Goal: Task Accomplishment & Management: Manage account settings

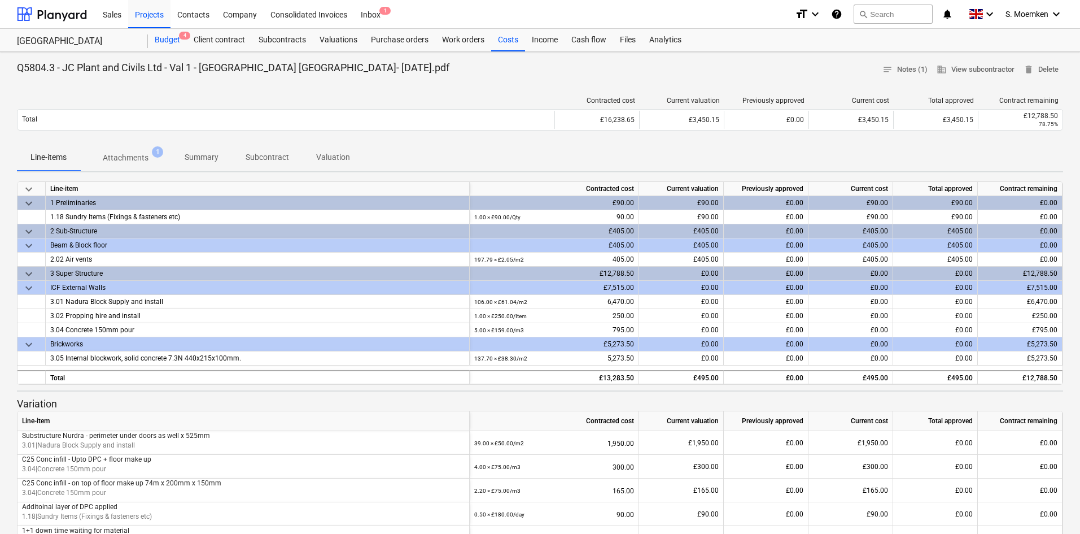
click at [165, 33] on div "Budget 4" at bounding box center [167, 40] width 39 height 23
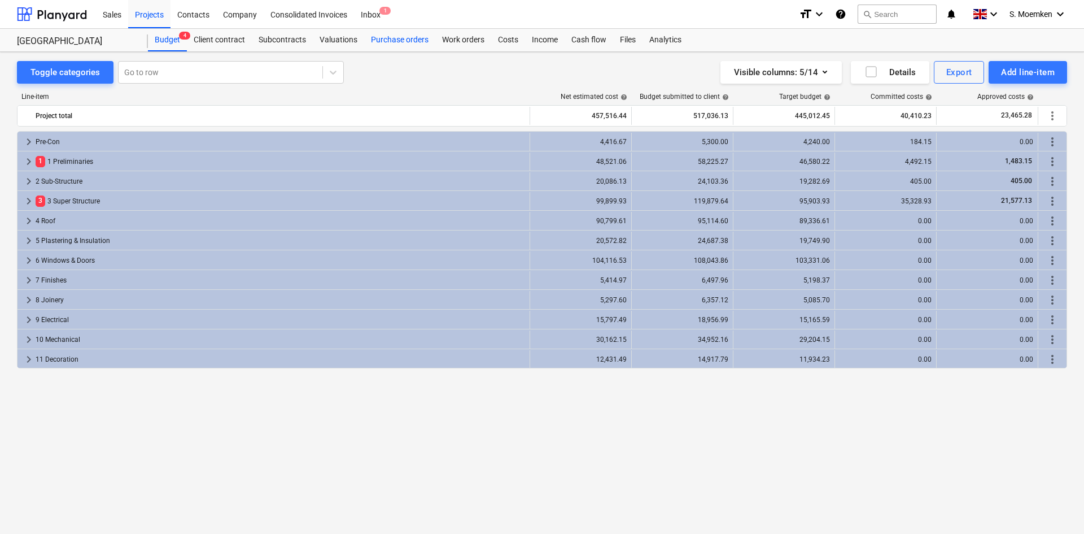
click at [394, 42] on div "Purchase orders" at bounding box center [399, 40] width 71 height 23
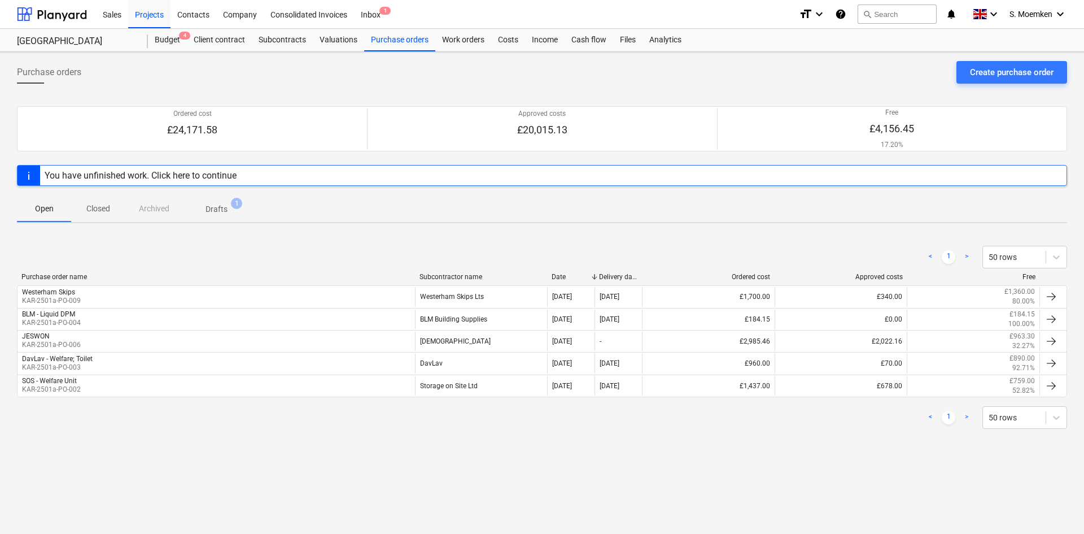
click at [214, 208] on p "Drafts" at bounding box center [217, 209] width 22 height 12
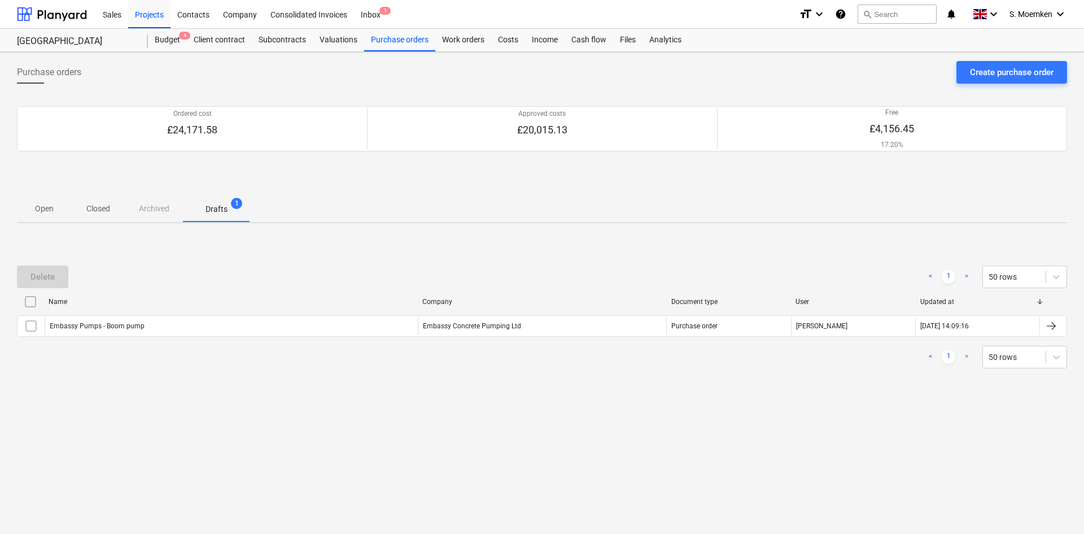
click at [53, 212] on p "Open" at bounding box center [43, 209] width 27 height 12
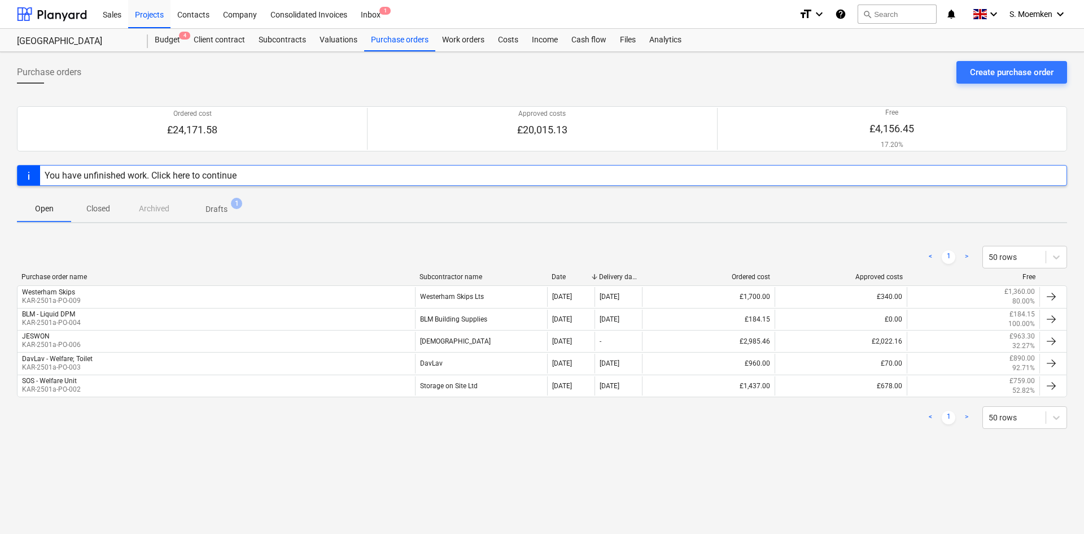
click at [221, 207] on p "Drafts" at bounding box center [217, 209] width 22 height 12
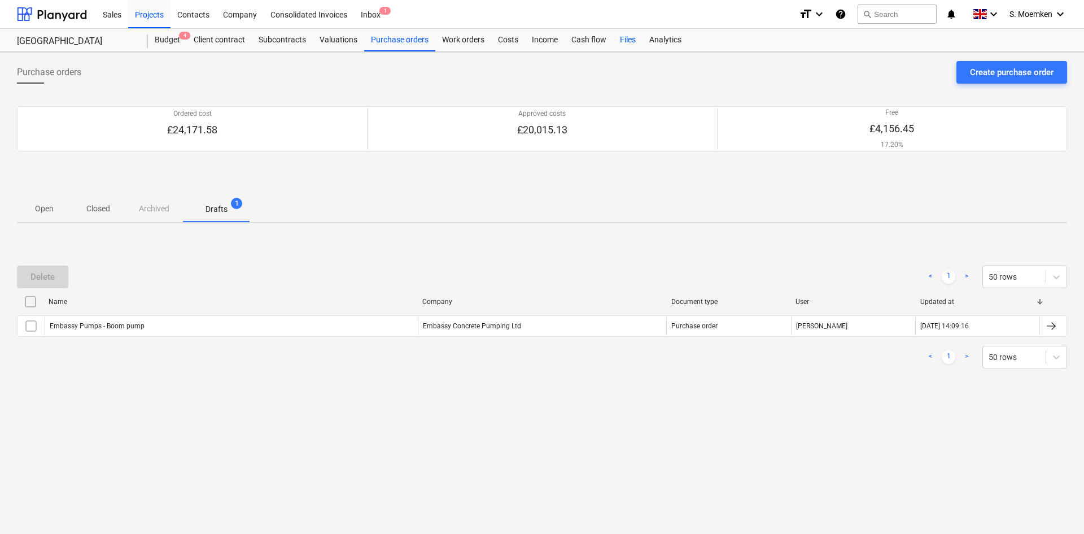
click at [629, 41] on div "Files" at bounding box center [627, 40] width 29 height 23
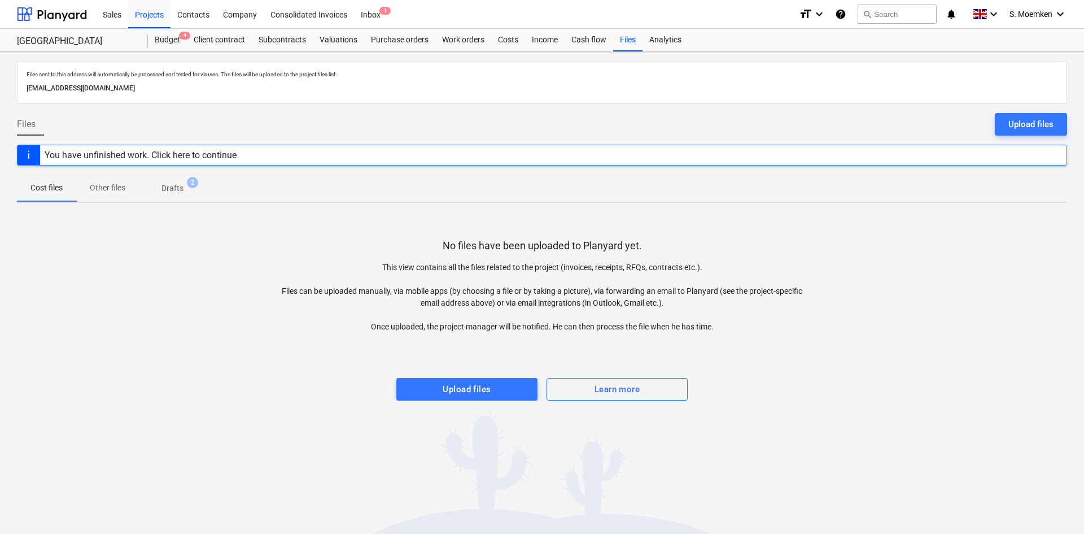
click at [178, 188] on p "Drafts" at bounding box center [173, 188] width 22 height 12
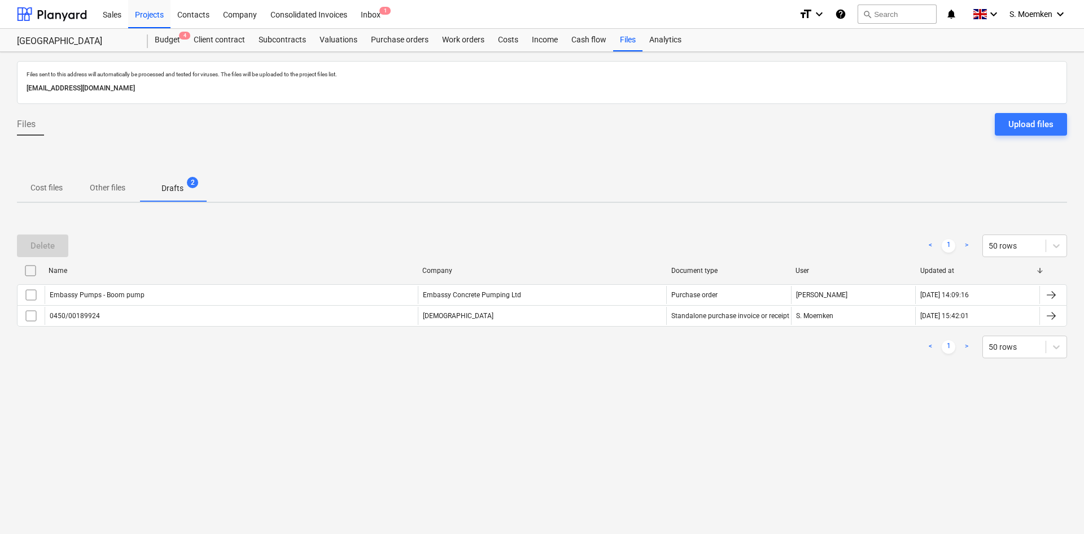
click at [459, 142] on div "Files Upload files" at bounding box center [542, 129] width 1050 height 32
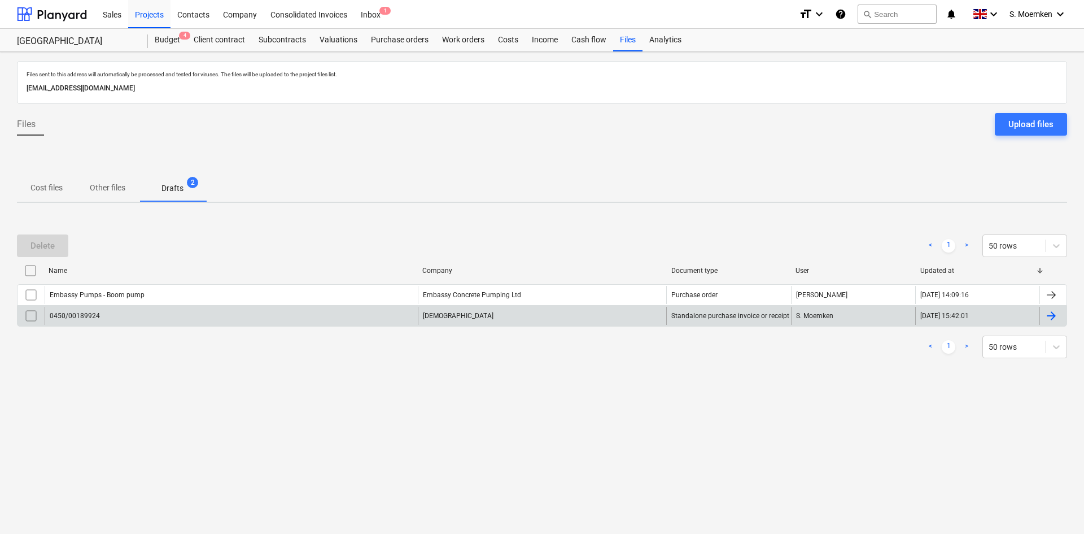
click at [374, 316] on div "0450/00189924" at bounding box center [231, 316] width 373 height 18
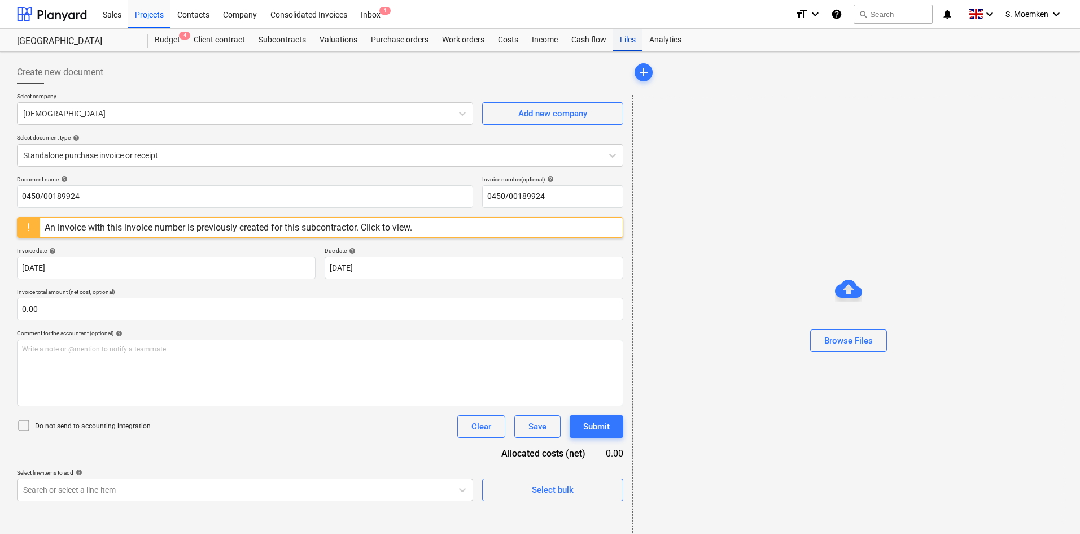
click at [626, 38] on div "Files" at bounding box center [627, 40] width 29 height 23
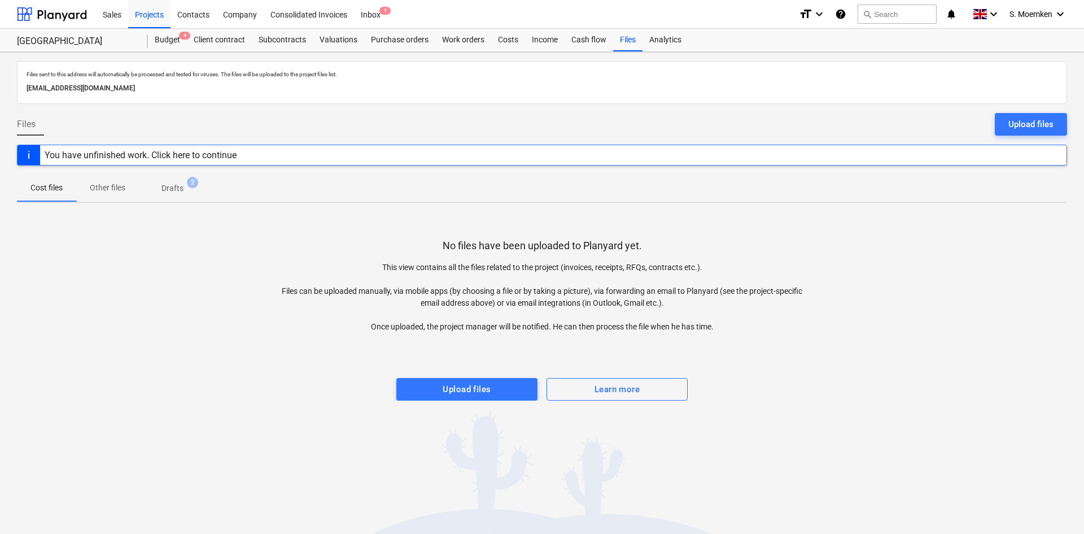
click at [161, 187] on span "Drafts 2" at bounding box center [172, 188] width 40 height 12
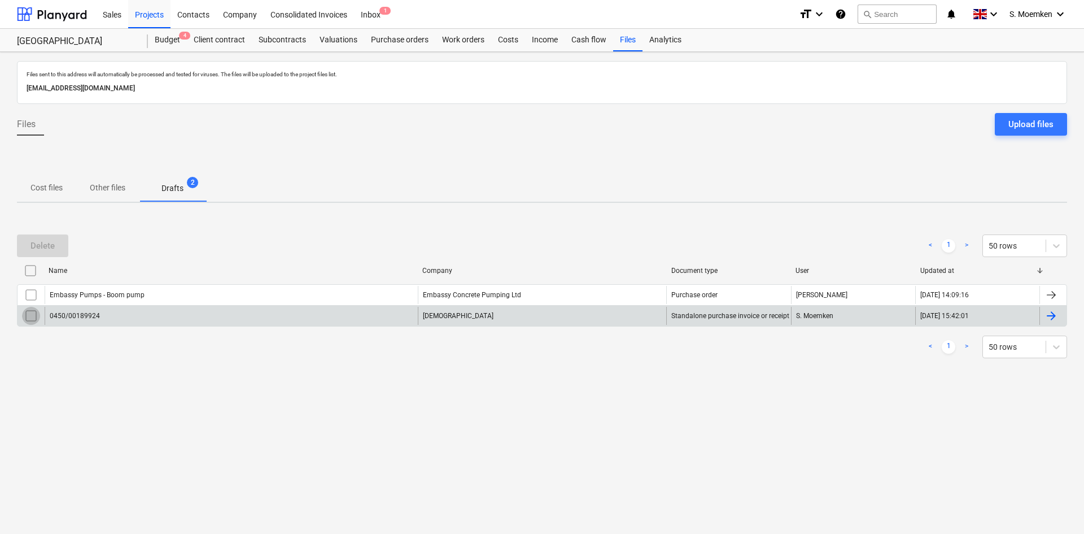
click at [25, 315] on input "checkbox" at bounding box center [31, 316] width 18 height 18
click at [42, 247] on div "Delete" at bounding box center [42, 245] width 24 height 15
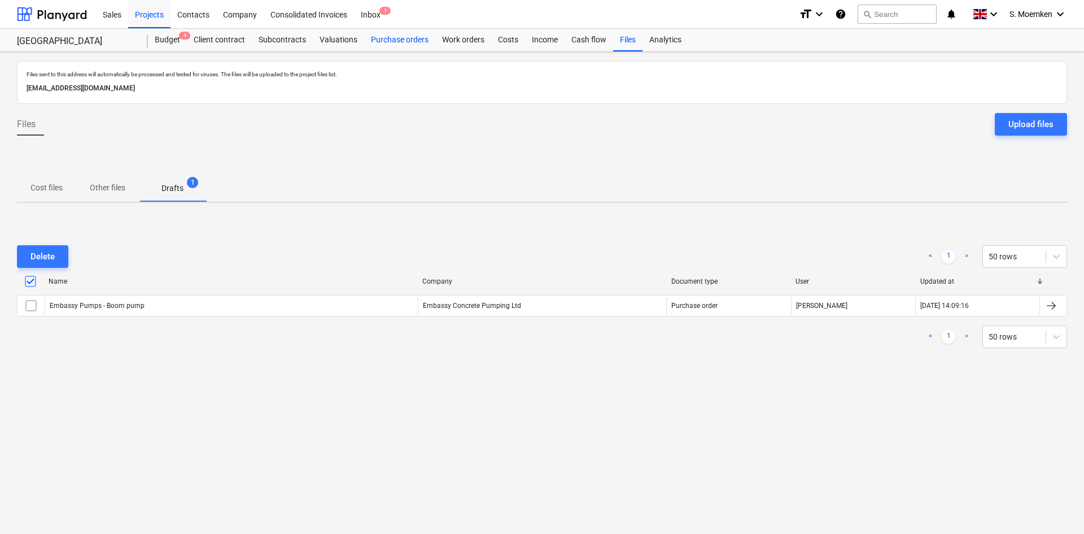
click at [410, 40] on div "Purchase orders" at bounding box center [399, 40] width 71 height 23
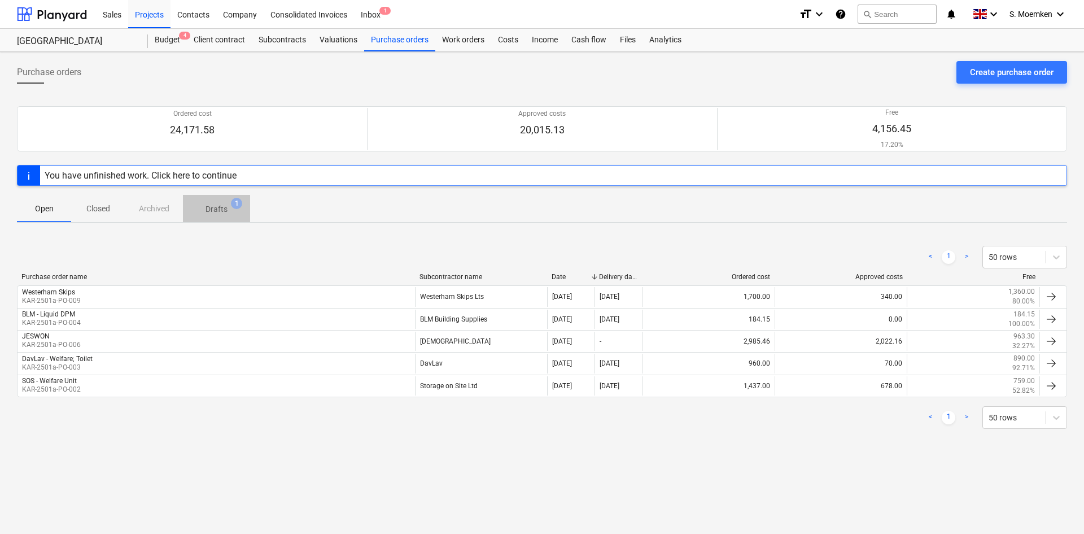
click at [220, 209] on p "Drafts" at bounding box center [217, 209] width 22 height 12
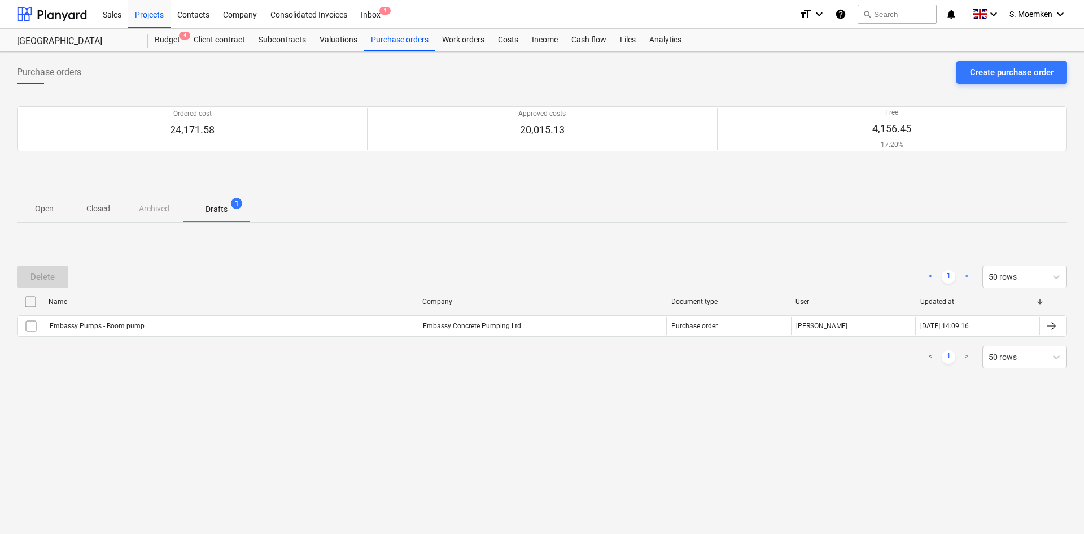
click at [40, 208] on p "Open" at bounding box center [43, 209] width 27 height 12
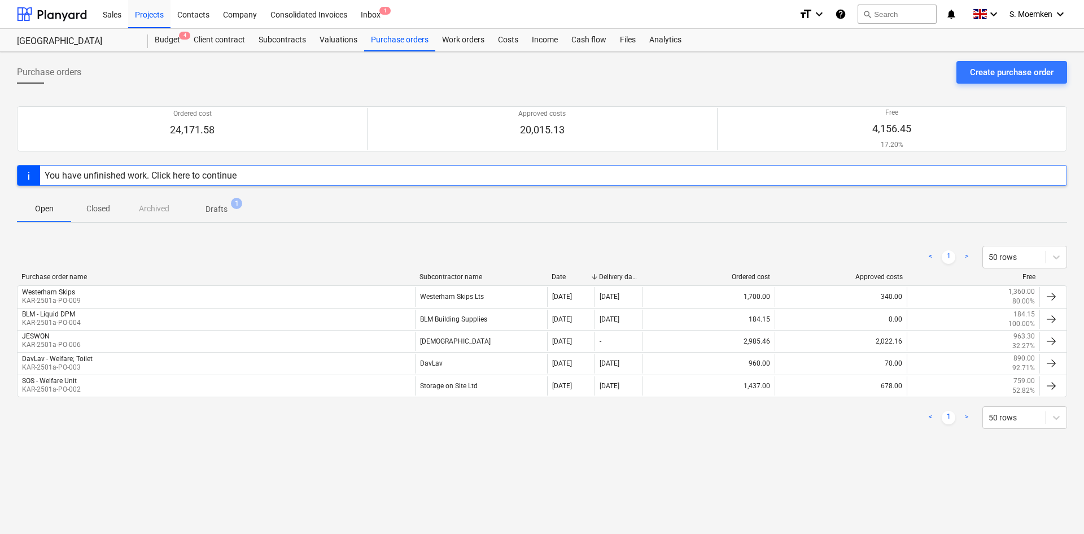
click at [255, 171] on div "You have unfinished work. Click here to continue" at bounding box center [542, 175] width 1050 height 21
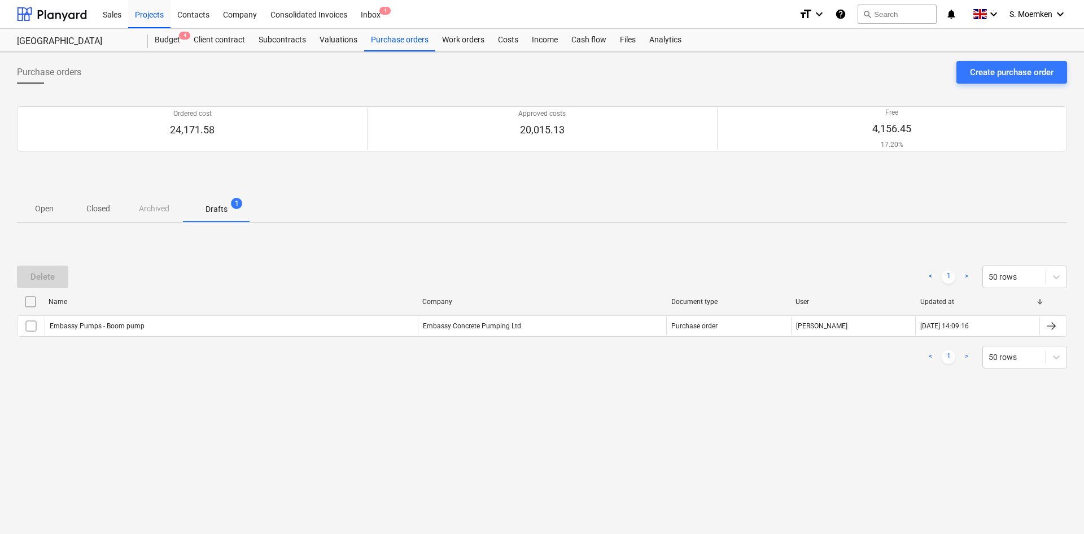
click at [38, 208] on p "Open" at bounding box center [43, 209] width 27 height 12
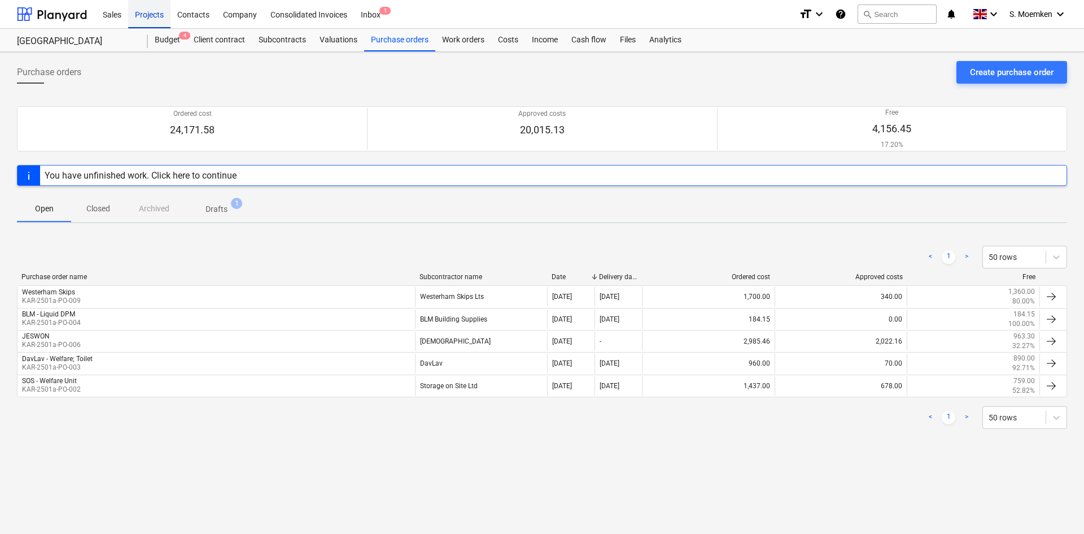
click at [146, 16] on div "Projects" at bounding box center [149, 13] width 42 height 29
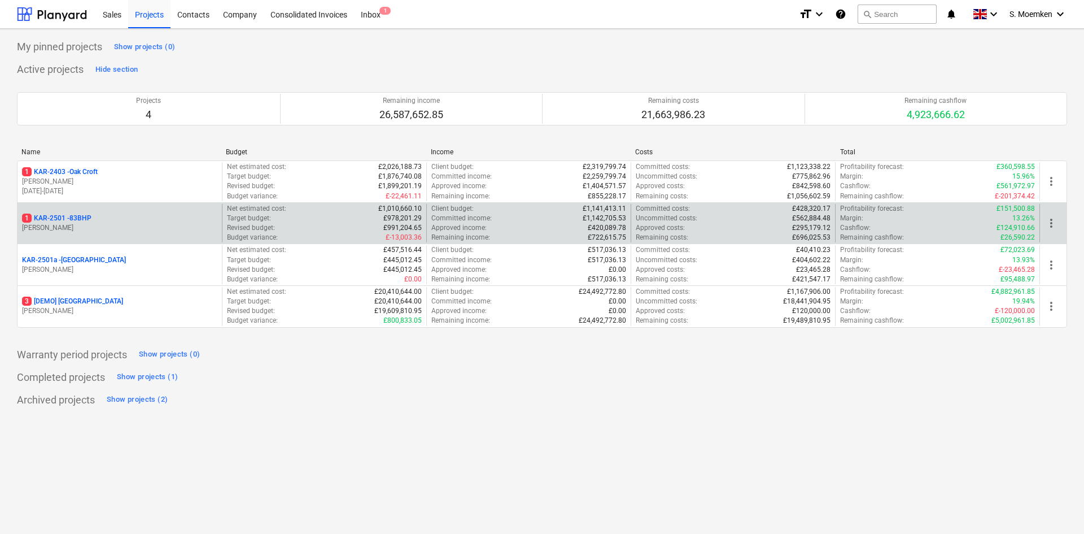
click at [126, 214] on div "1 KAR-2501 - 83BHP" at bounding box center [119, 218] width 195 height 10
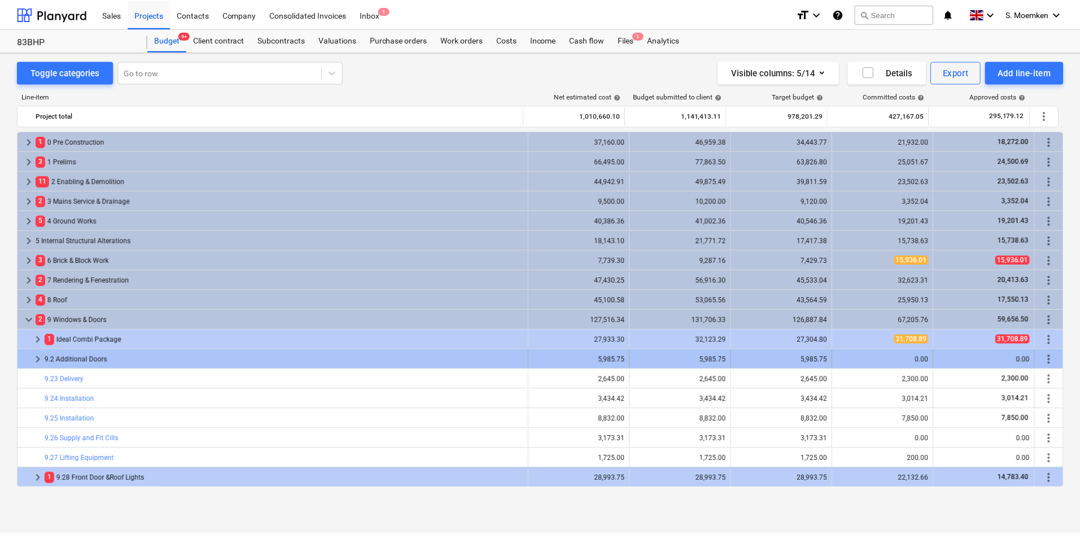
scroll to position [206, 0]
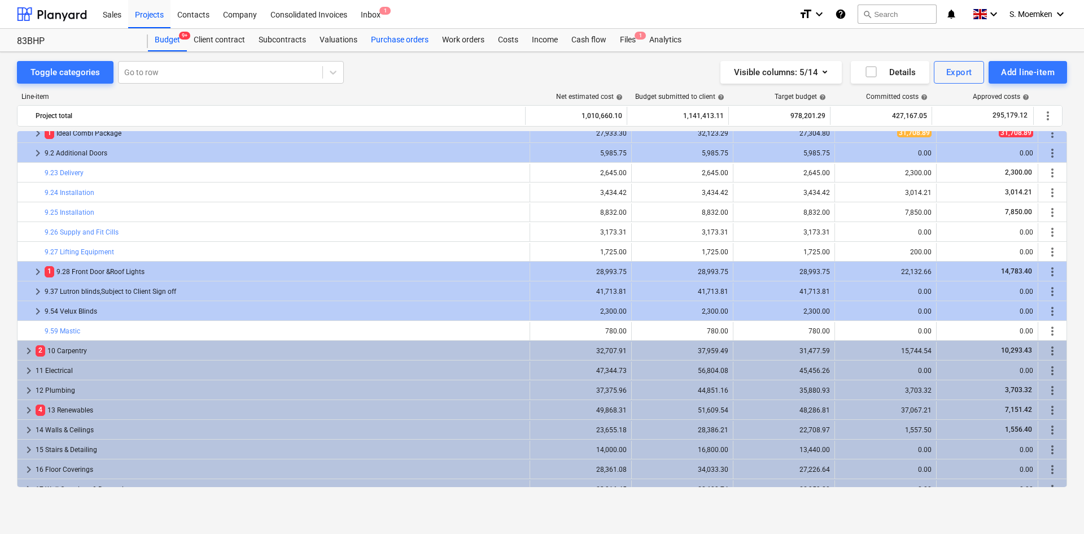
click at [378, 43] on div "Purchase orders" at bounding box center [399, 40] width 71 height 23
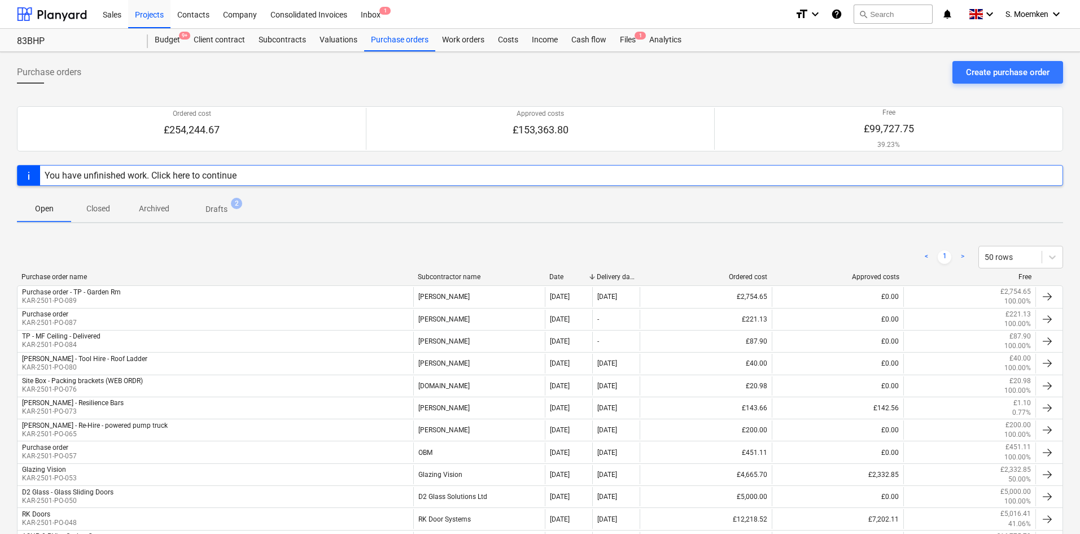
click at [231, 202] on span "2" at bounding box center [236, 203] width 11 height 11
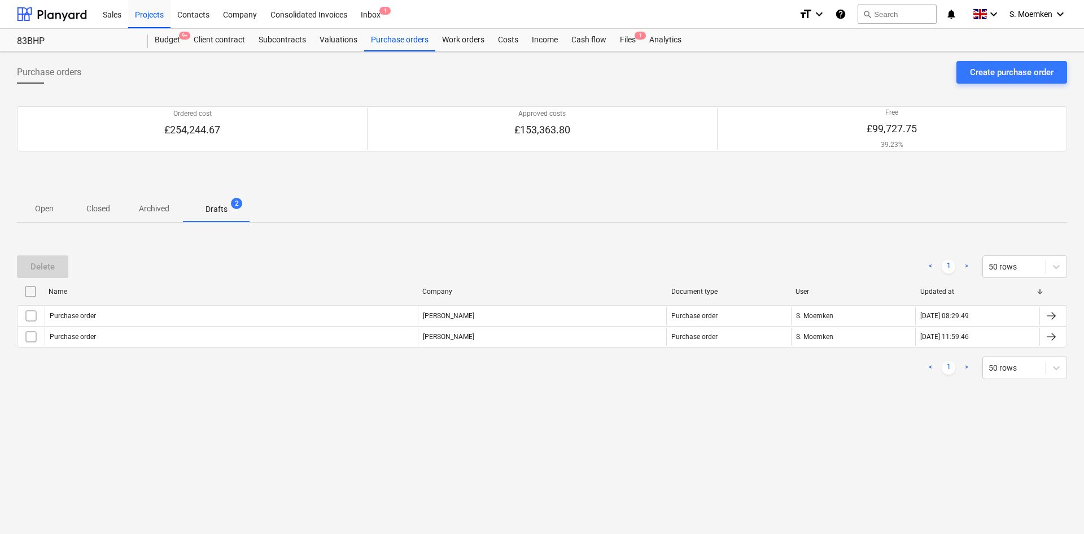
click at [40, 210] on p "Open" at bounding box center [43, 209] width 27 height 12
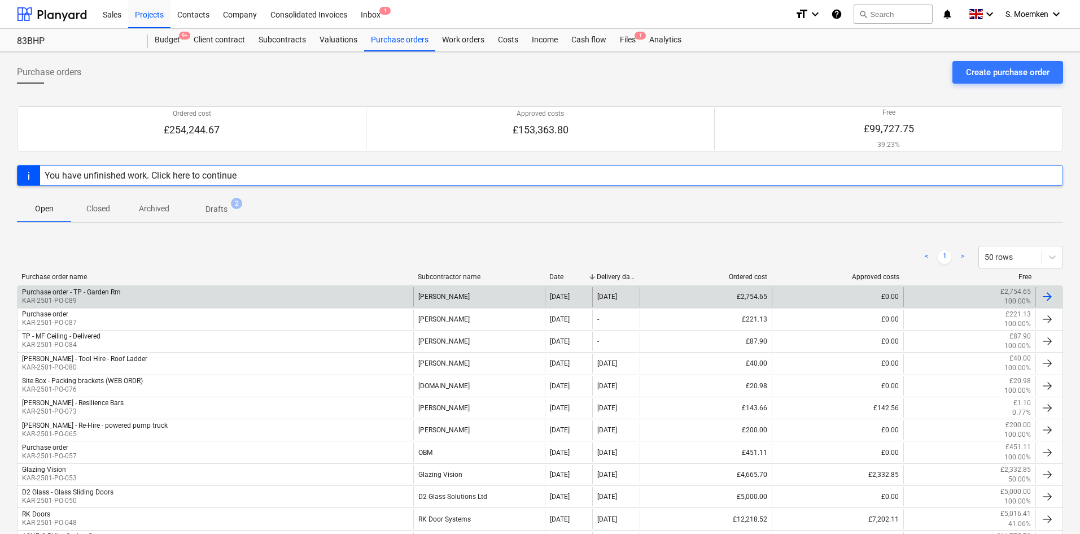
click at [178, 294] on div "Purchase order - TP - Garden Rm KAR-2501-PO-089" at bounding box center [216, 296] width 396 height 19
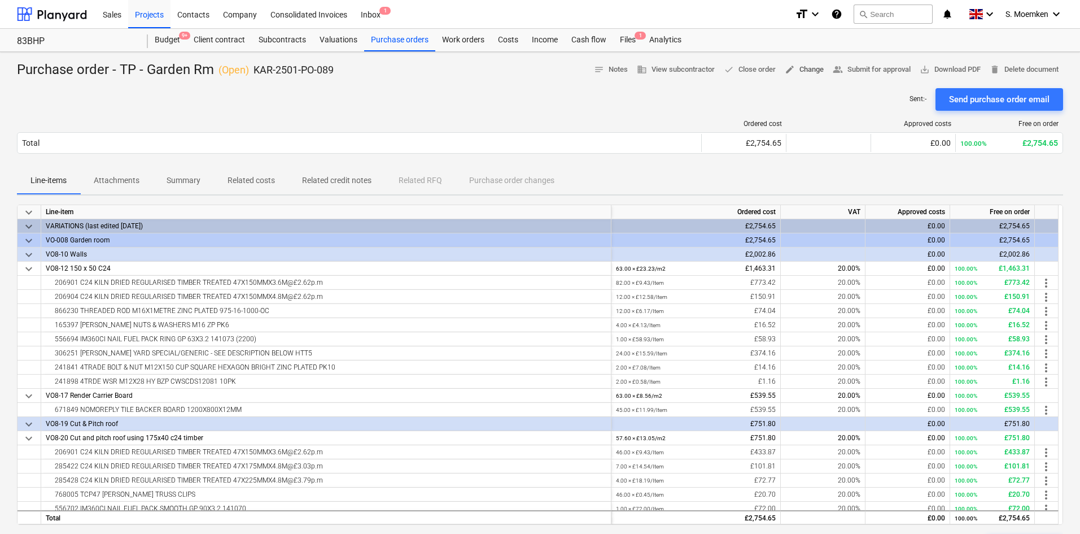
click at [802, 69] on span "edit Change" at bounding box center [804, 69] width 39 height 13
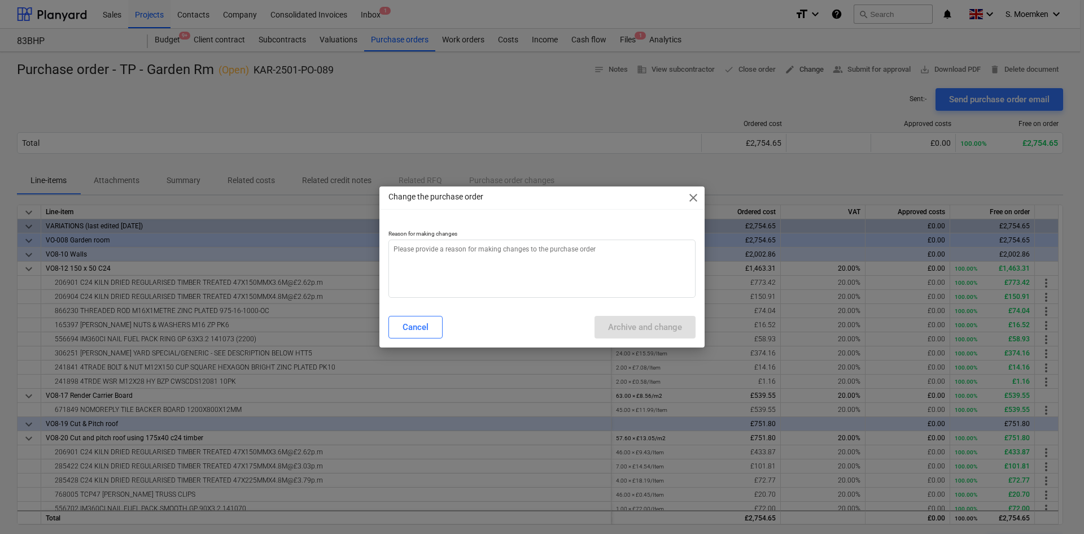
type textarea "x"
click at [486, 255] on textarea at bounding box center [542, 268] width 307 height 58
type textarea "C"
type textarea "x"
type textarea "Ca"
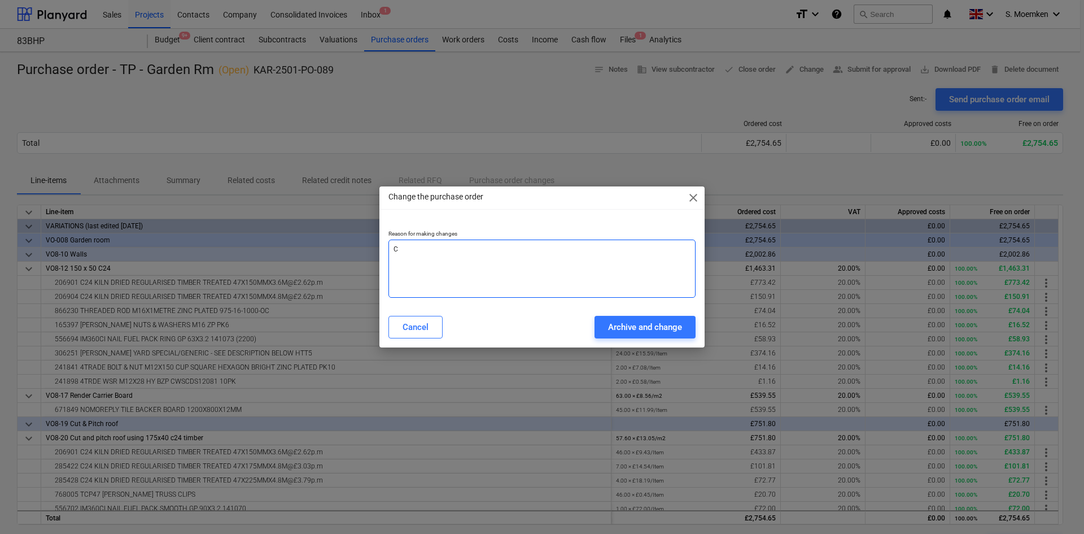
type textarea "x"
type textarea "Can"
type textarea "x"
type textarea "Canc"
type textarea "x"
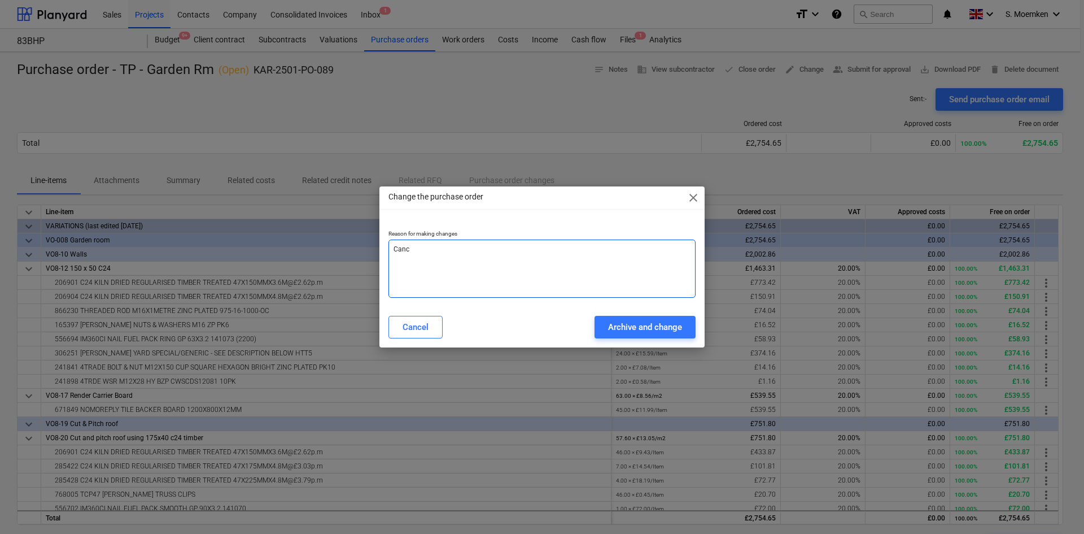
type textarea "Cance"
type textarea "x"
type textarea "Cancel"
type textarea "x"
type textarea "Cancell"
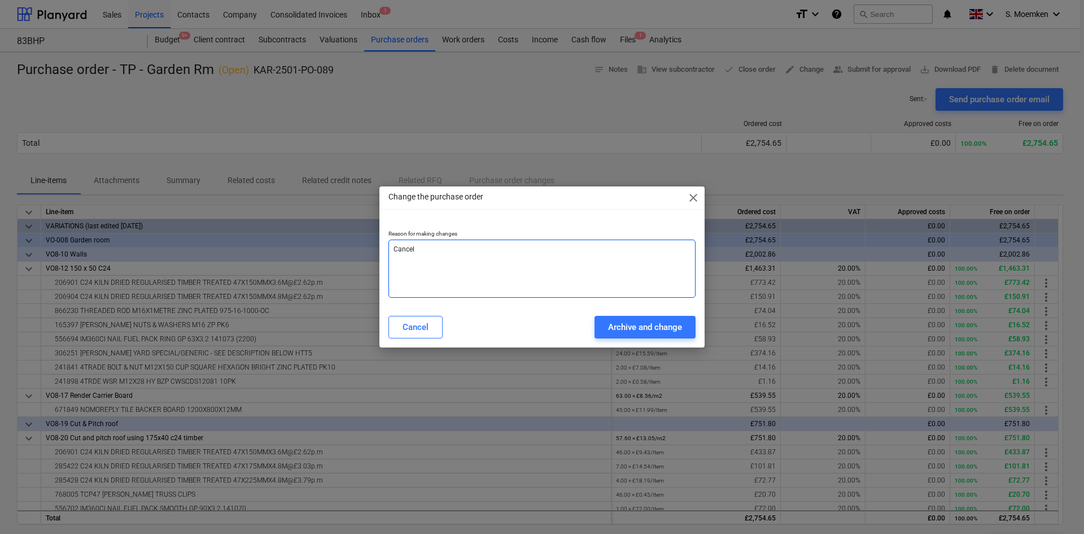
type textarea "x"
type textarea "Cancelli"
type textarea "x"
type textarea "Cancellin"
type textarea "x"
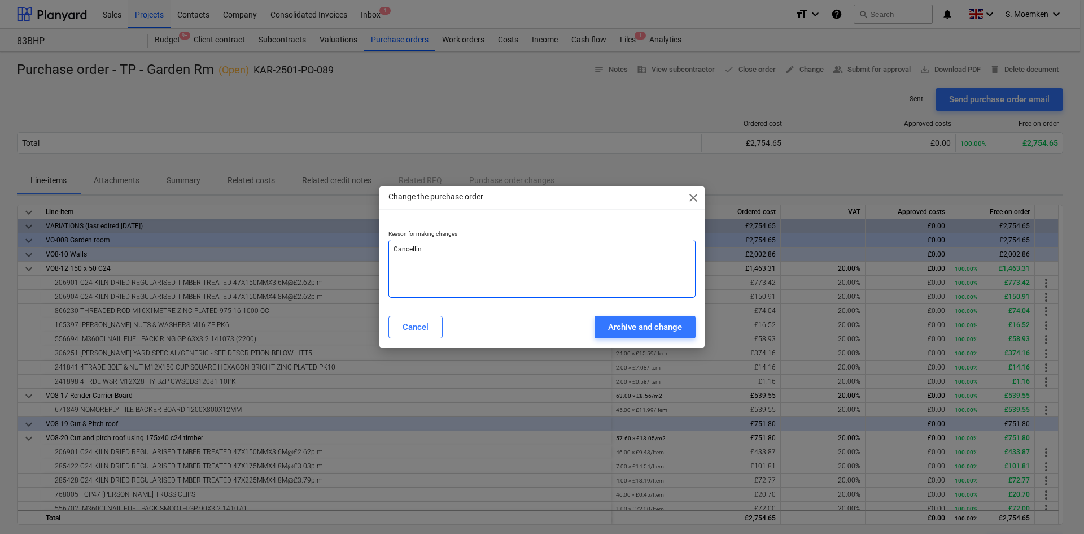
type textarea "Cancelling"
type textarea "x"
type textarea "Cancelling"
type textarea "x"
type textarea "Cancelling a"
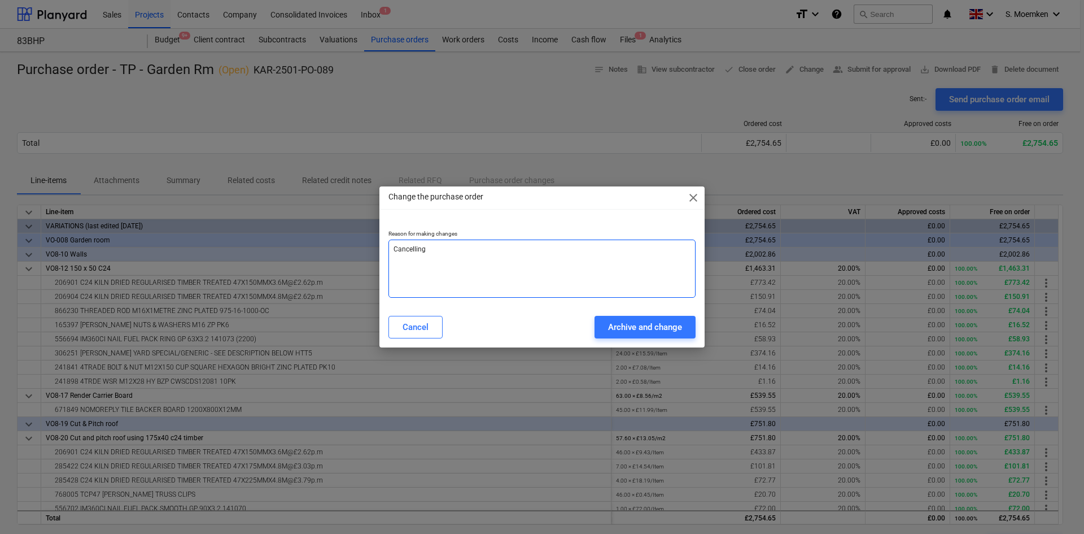
type textarea "x"
type textarea "Cancelling an"
type textarea "x"
type textarea "Cancelling an"
type textarea "x"
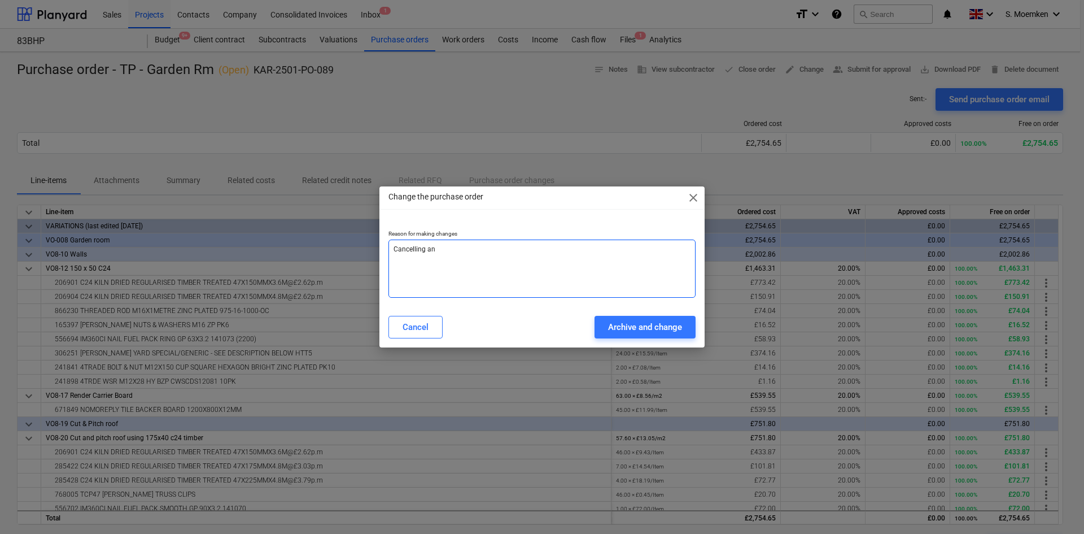
type textarea "Cancelling an i"
type textarea "x"
type textarea "Cancelling an it"
type textarea "x"
type textarea "Cancelling an ite"
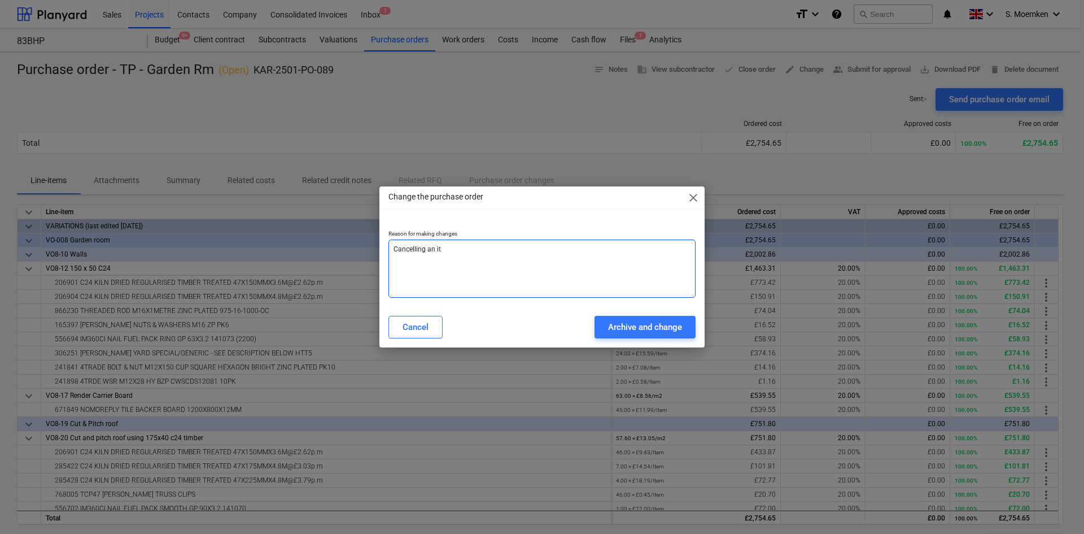
type textarea "x"
type textarea "Cancelling an item"
type textarea "x"
type textarea "Cancelling an item"
click at [633, 328] on div "Archive and change" at bounding box center [645, 327] width 74 height 15
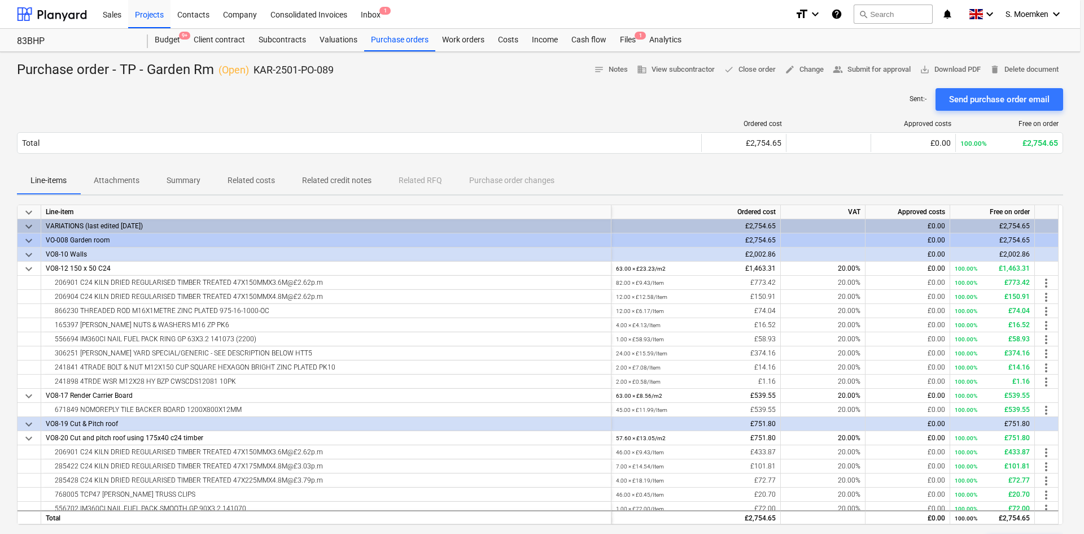
type textarea "x"
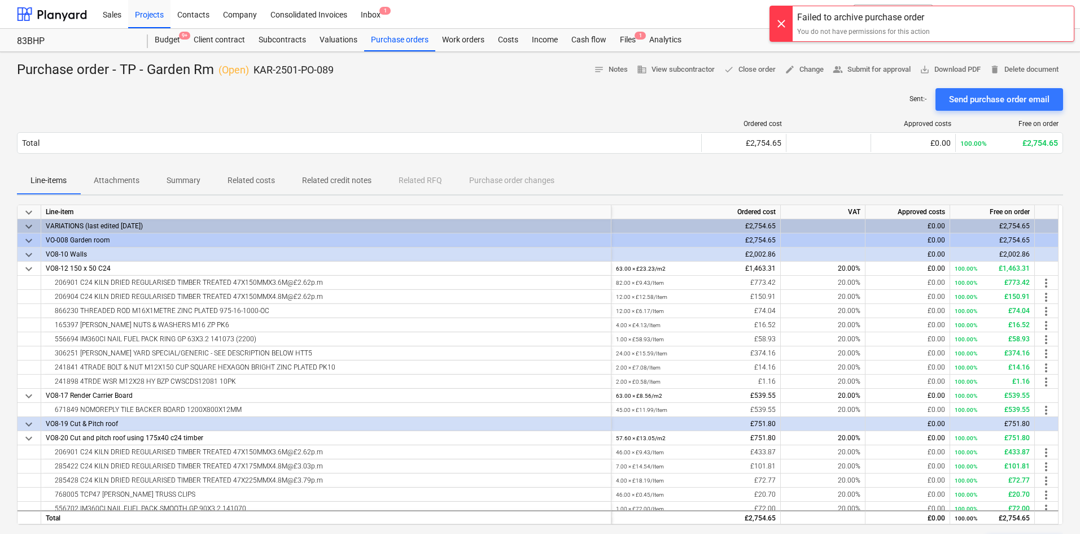
click at [779, 18] on div at bounding box center [781, 23] width 23 height 35
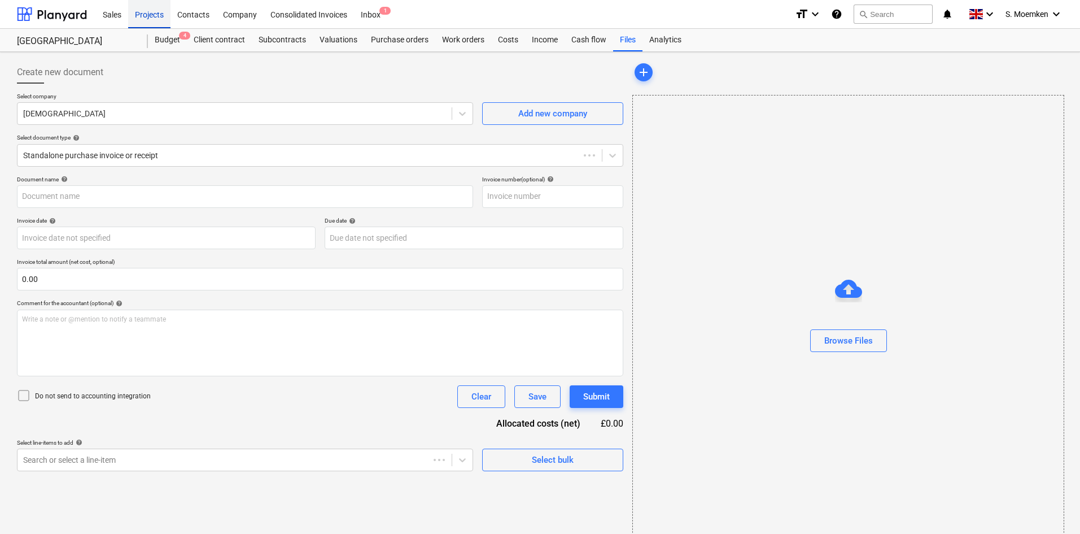
type input "0450/00189924"
type input "[DATE]"
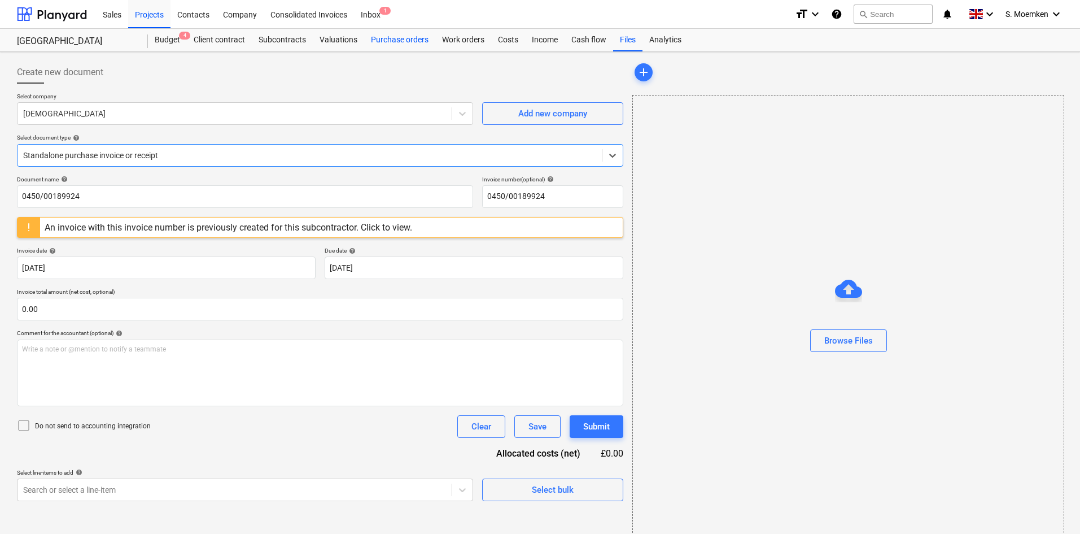
click at [418, 42] on div "Purchase orders" at bounding box center [399, 40] width 71 height 23
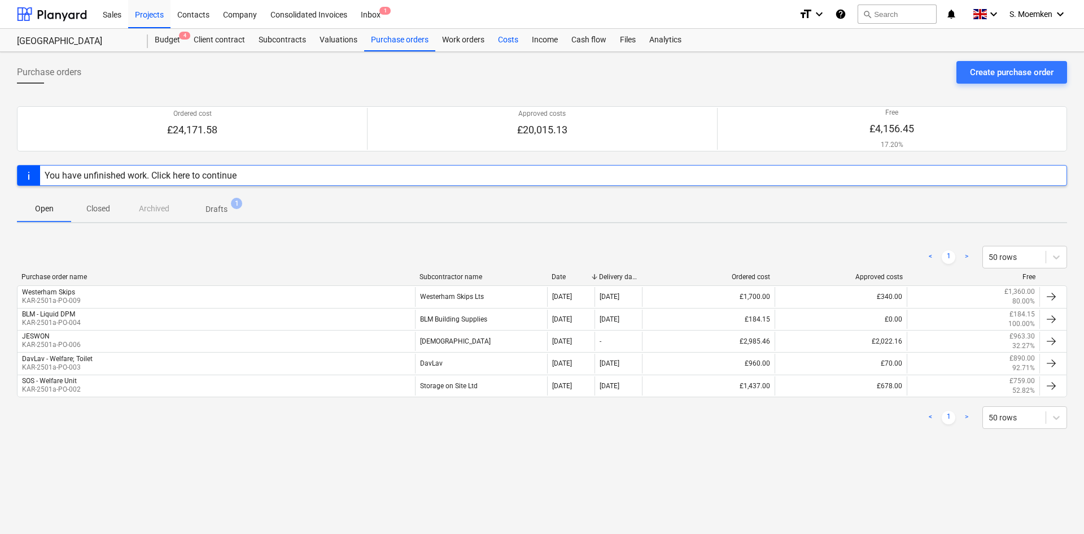
click at [506, 41] on div "Costs" at bounding box center [508, 40] width 34 height 23
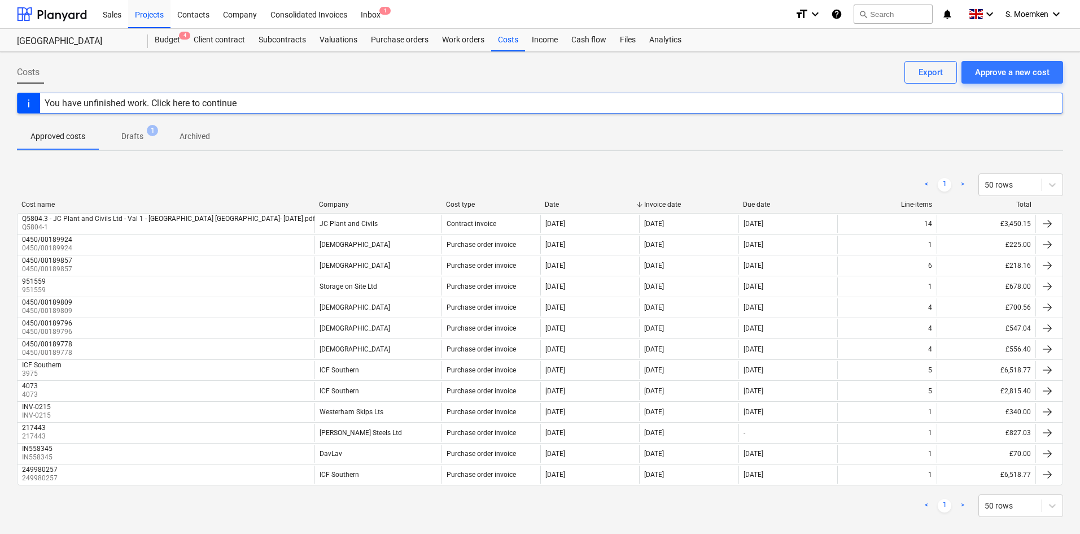
click at [46, 138] on p "Approved costs" at bounding box center [57, 136] width 55 height 12
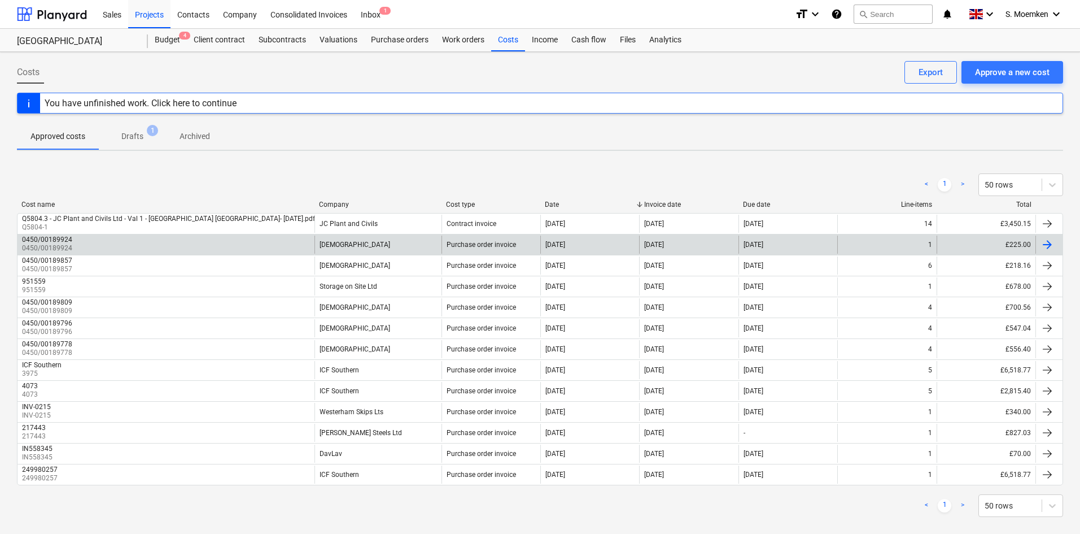
click at [385, 244] on div "[DEMOGRAPHIC_DATA]" at bounding box center [378, 244] width 127 height 18
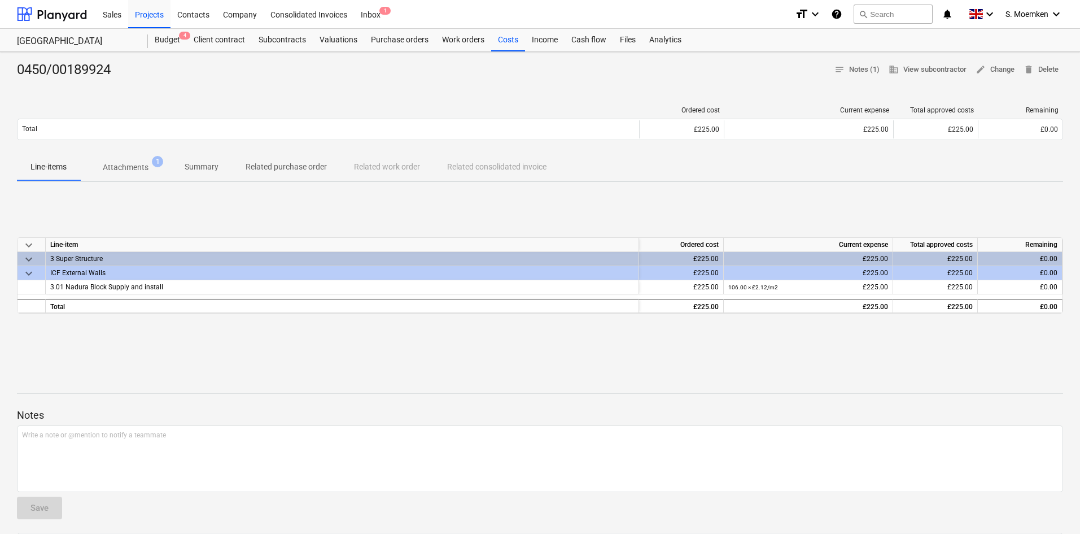
click at [123, 171] on p "Attachments" at bounding box center [126, 168] width 46 height 12
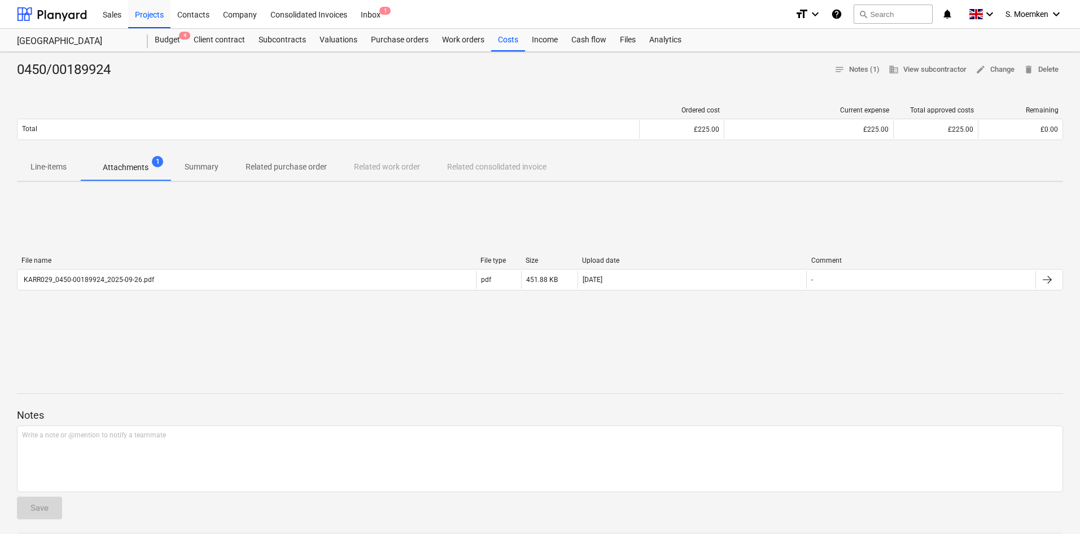
click at [48, 167] on p "Line-items" at bounding box center [48, 167] width 36 height 12
